Goal: Find specific page/section: Find specific page/section

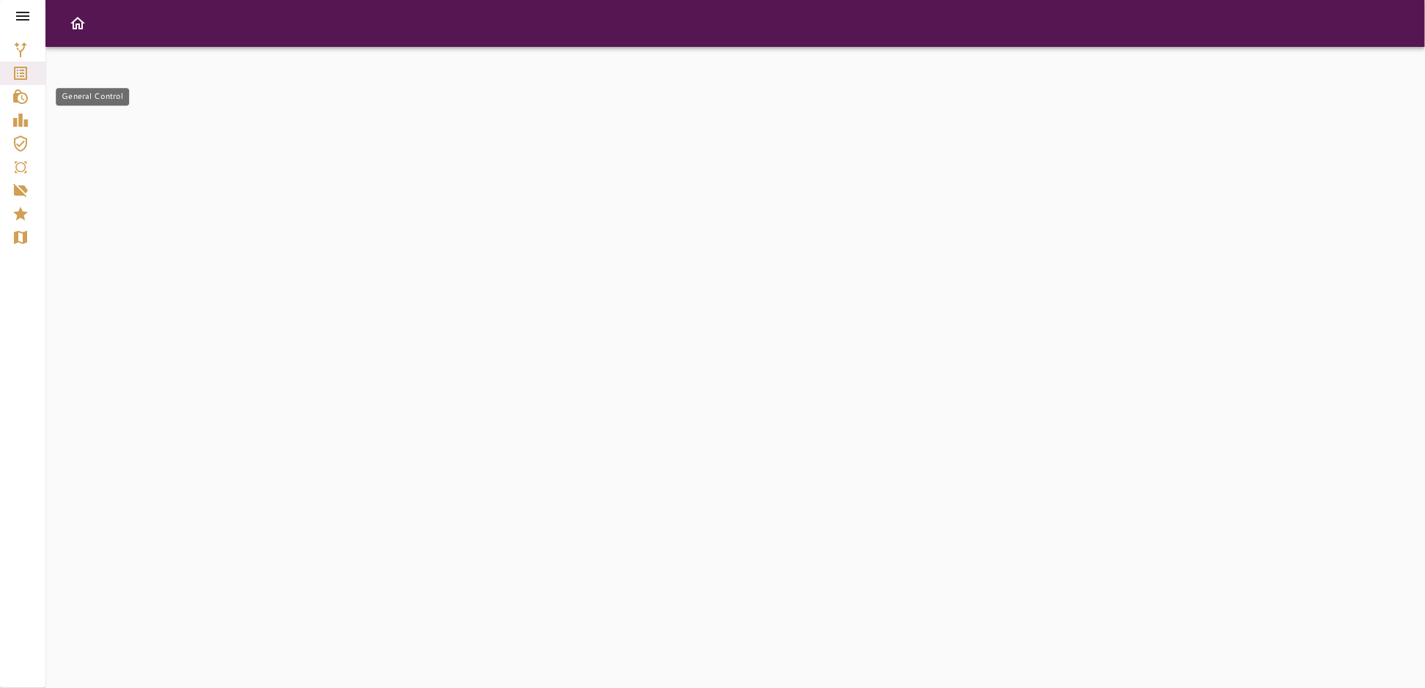
click at [24, 104] on icon "General Control" at bounding box center [21, 97] width 18 height 18
click at [25, 125] on icon "Reports" at bounding box center [20, 120] width 15 height 13
